Goal: Find specific page/section: Find specific page/section

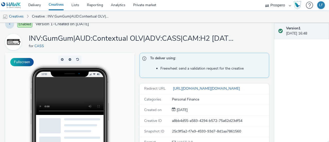
scroll to position [8, 0]
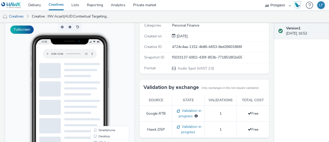
scroll to position [103, 0]
